Goal: Information Seeking & Learning: Learn about a topic

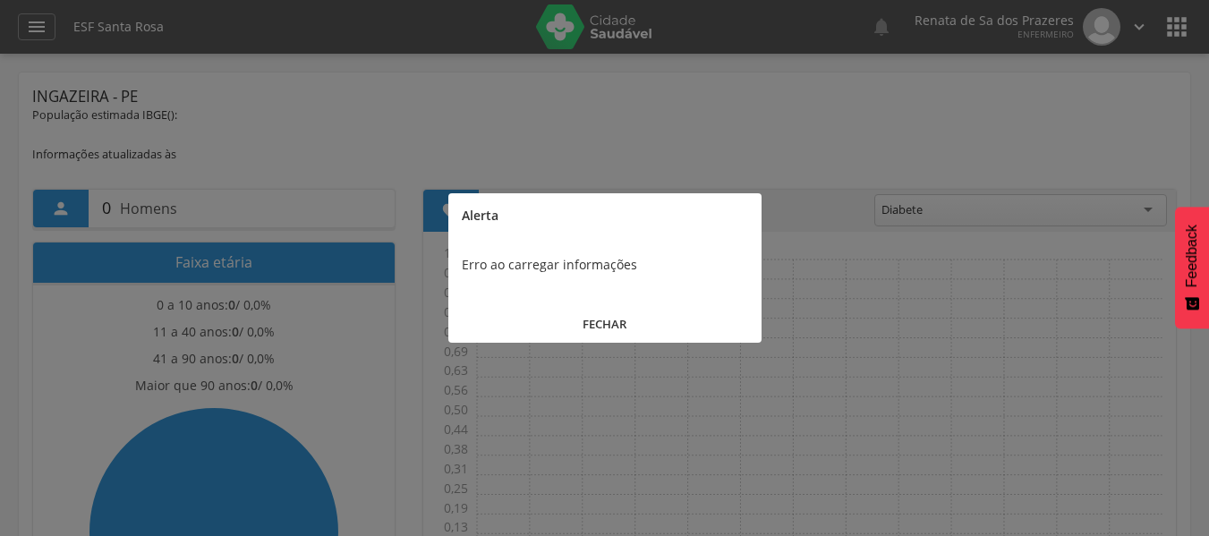
click at [610, 324] on button "FECHAR" at bounding box center [604, 324] width 313 height 38
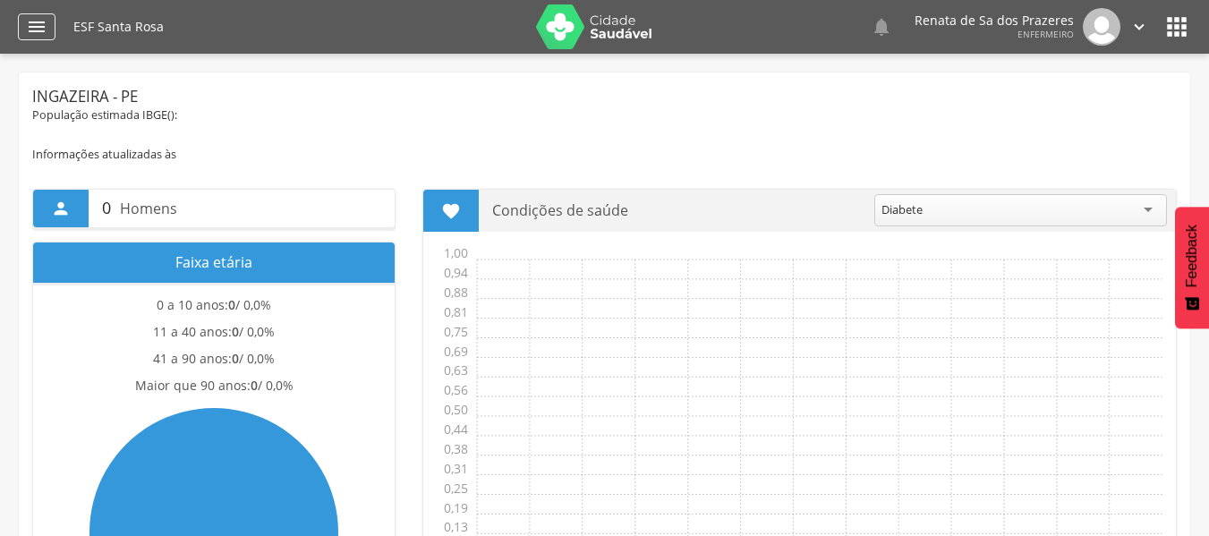
click at [36, 32] on icon "" at bounding box center [36, 26] width 21 height 21
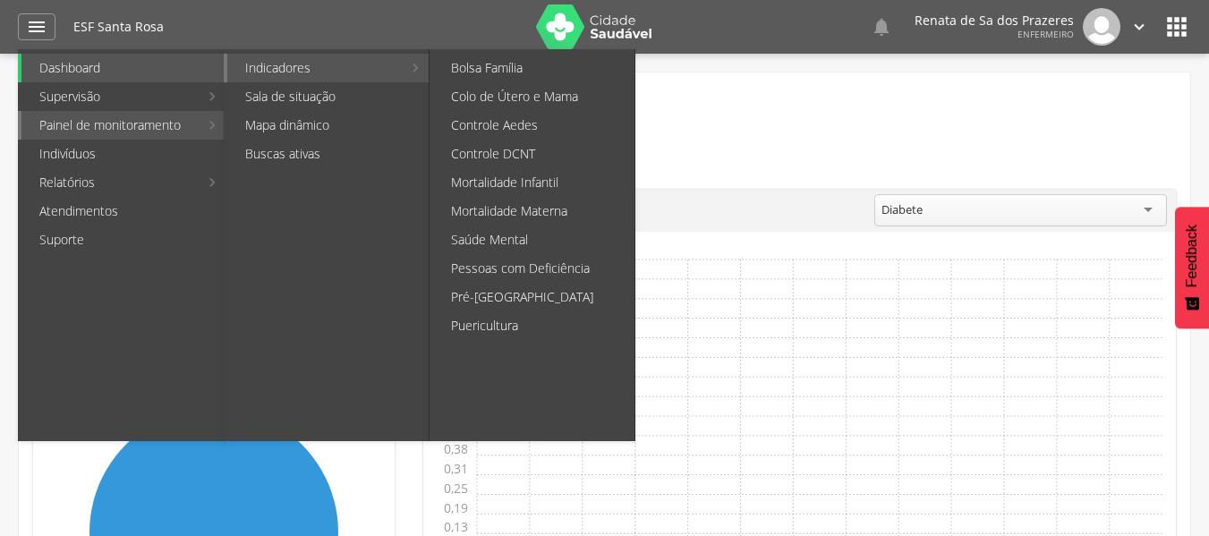
click at [314, 73] on link "Indicadores" at bounding box center [314, 68] width 175 height 29
click at [506, 300] on link "Pré-[GEOGRAPHIC_DATA]" at bounding box center [533, 297] width 201 height 29
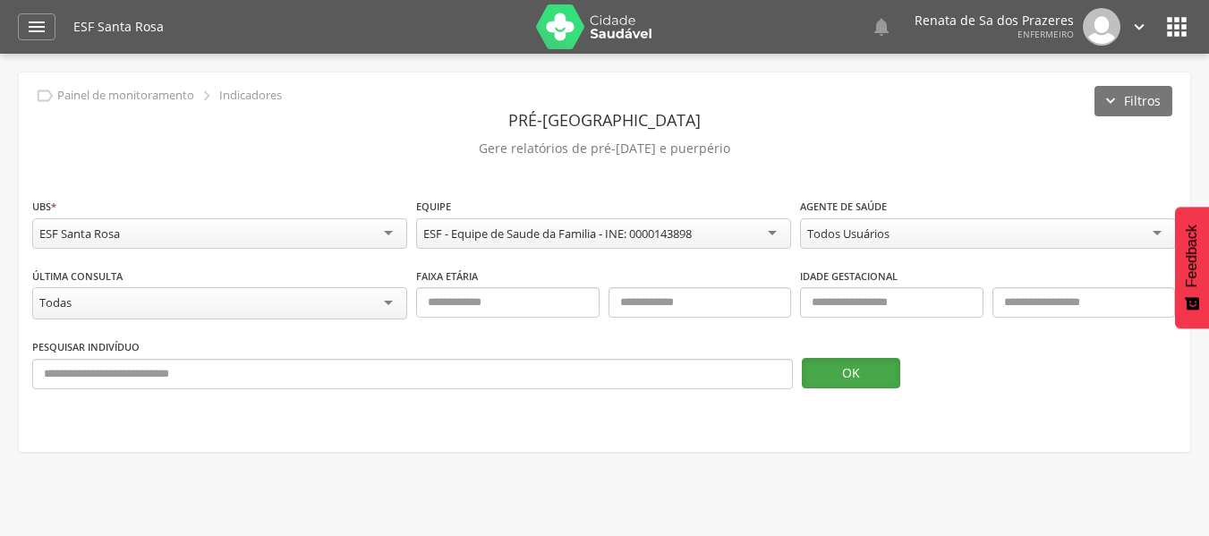
click at [855, 379] on button "OK" at bounding box center [851, 373] width 98 height 30
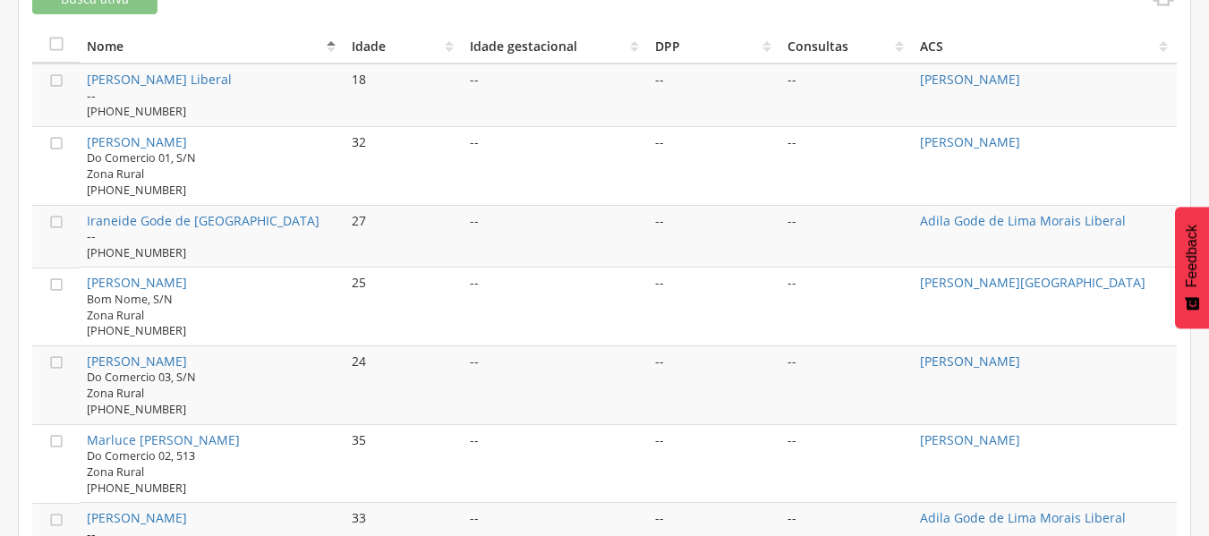
scroll to position [583, 0]
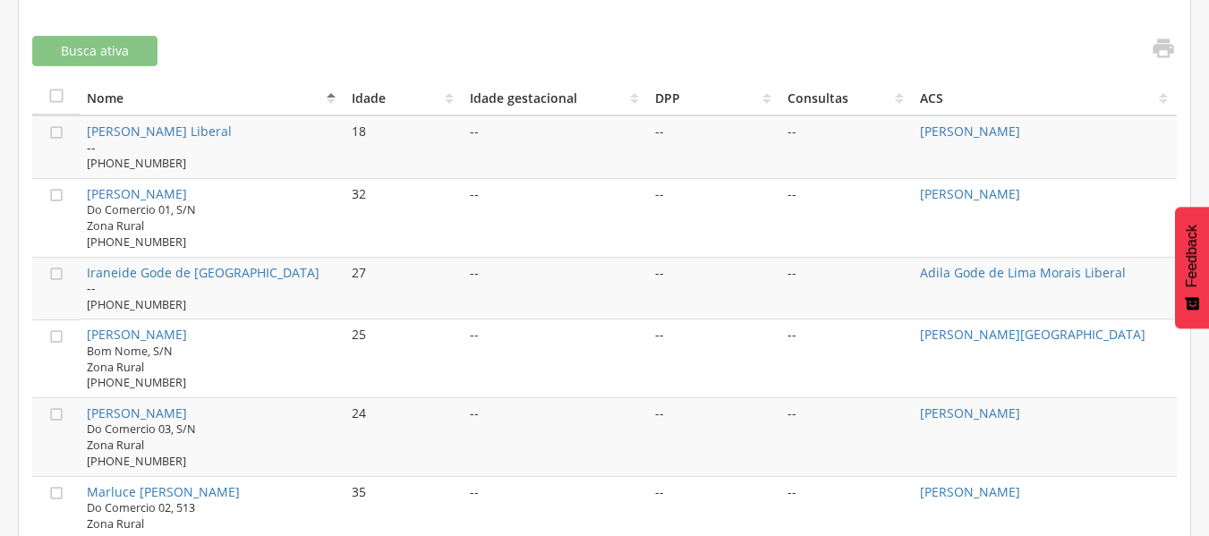
click at [727, 209] on td "--" at bounding box center [714, 217] width 132 height 79
drag, startPoint x: 449, startPoint y: 200, endPoint x: 408, endPoint y: 205, distance: 41.5
click at [419, 205] on td "32" at bounding box center [404, 217] width 119 height 79
click at [188, 225] on div "Do Comercio 01, S/N Zona Rural [PHONE_NUMBER]" at bounding box center [212, 224] width 250 height 47
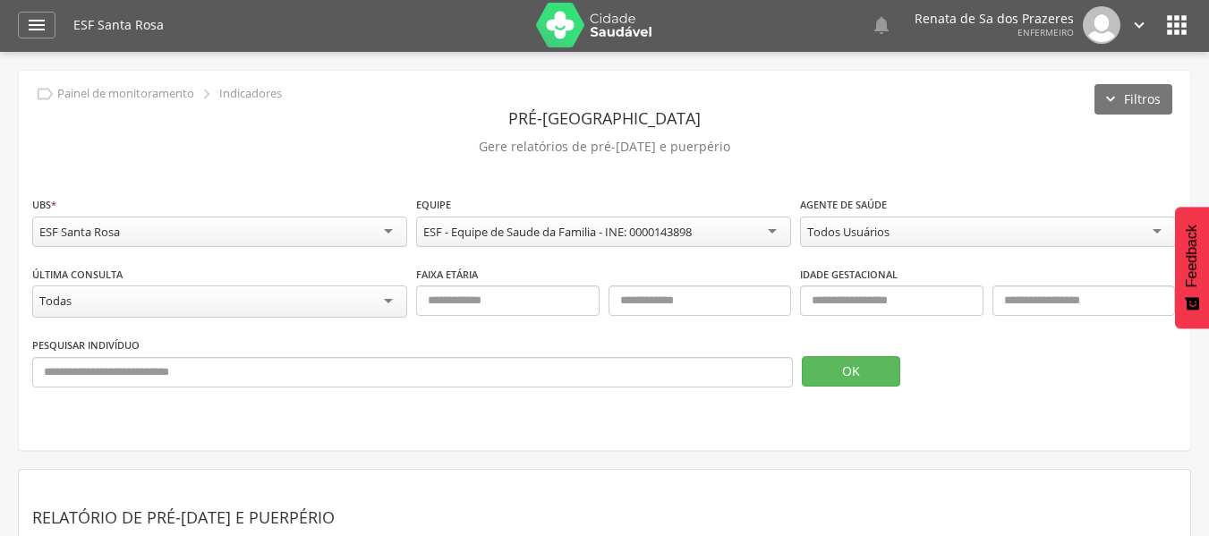
scroll to position [0, 0]
